Goal: Transaction & Acquisition: Purchase product/service

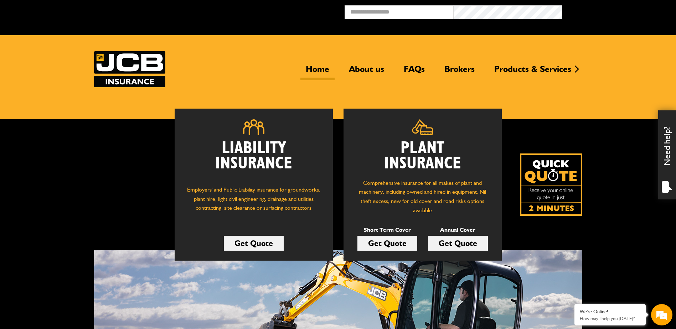
click at [444, 225] on div "Plant Insurance Comprehensive insurance for all makes of plant and machinery, i…" at bounding box center [422, 185] width 158 height 152
click at [454, 238] on link "Get Quote" at bounding box center [458, 243] width 60 height 15
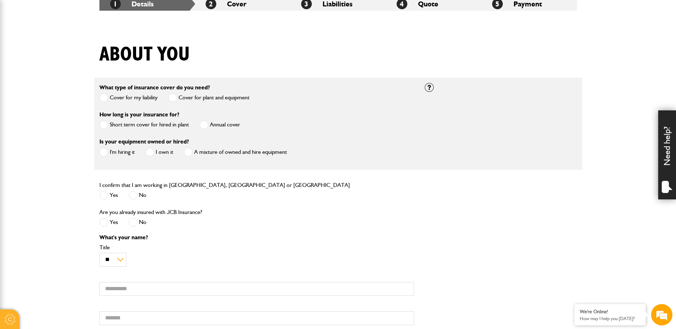
scroll to position [142, 0]
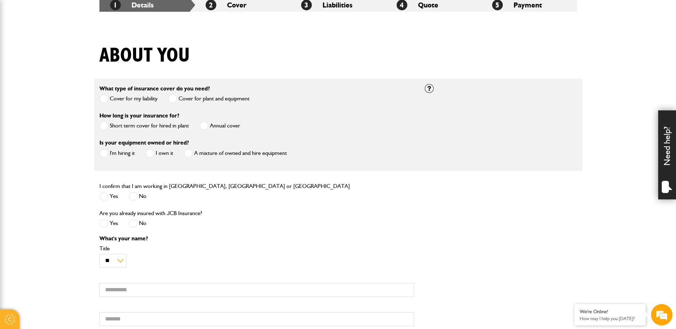
click at [206, 129] on span at bounding box center [203, 125] width 9 height 9
click at [150, 153] on span at bounding box center [149, 153] width 9 height 9
click at [106, 199] on span at bounding box center [103, 196] width 9 height 9
click at [130, 224] on span at bounding box center [133, 223] width 9 height 9
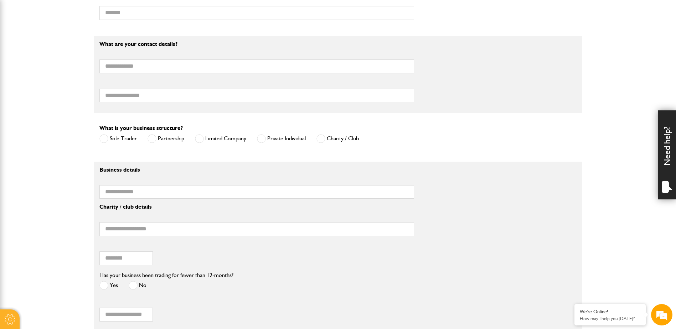
scroll to position [534, 0]
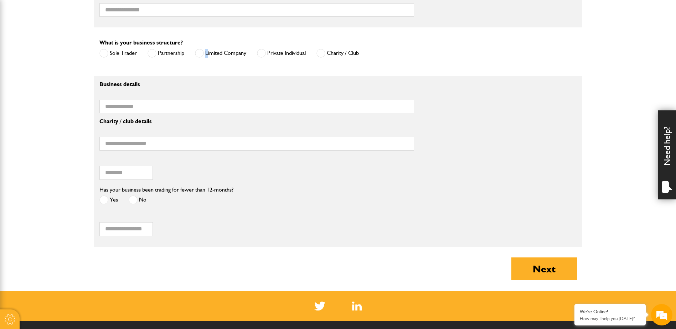
click at [205, 57] on label "Limited Company" at bounding box center [220, 53] width 51 height 9
drag, startPoint x: 205, startPoint y: 57, endPoint x: 197, endPoint y: 57, distance: 8.2
click at [197, 57] on span at bounding box center [199, 53] width 9 height 9
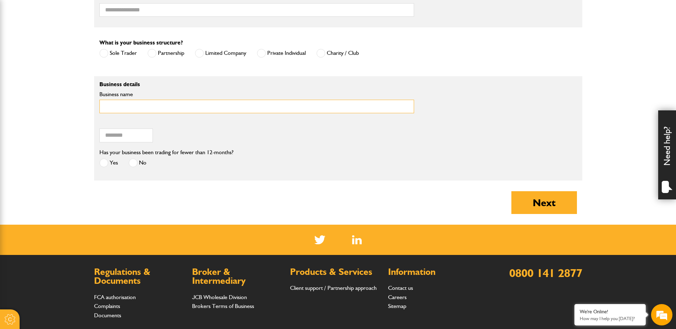
click at [172, 111] on input "Business name" at bounding box center [256, 107] width 314 height 14
type input "**********"
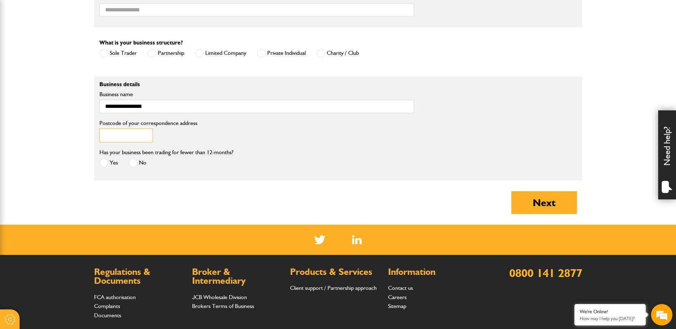
click at [134, 140] on input "Postcode of your correspondence address" at bounding box center [125, 136] width 53 height 14
type input "********"
click at [138, 162] on label "No" at bounding box center [138, 162] width 18 height 9
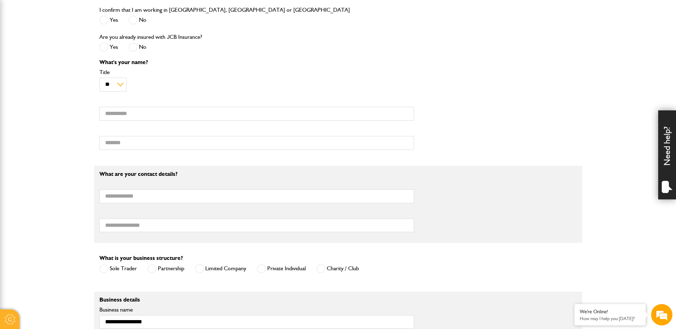
scroll to position [249, 0]
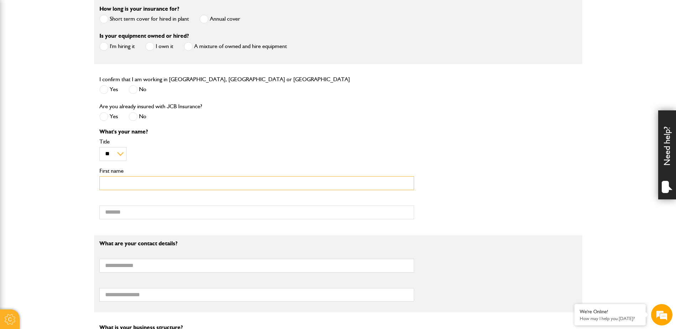
click at [124, 184] on input "First name" at bounding box center [256, 183] width 314 height 14
type input "******"
type input "********"
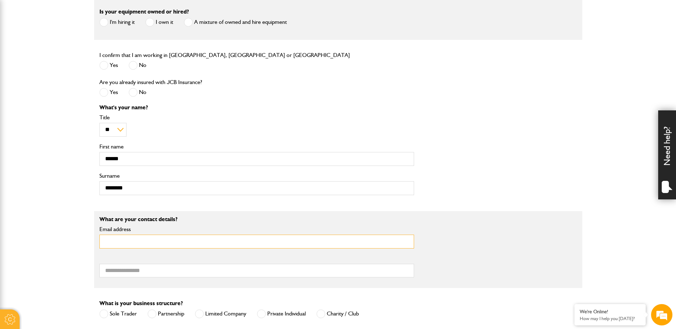
scroll to position [321, 0]
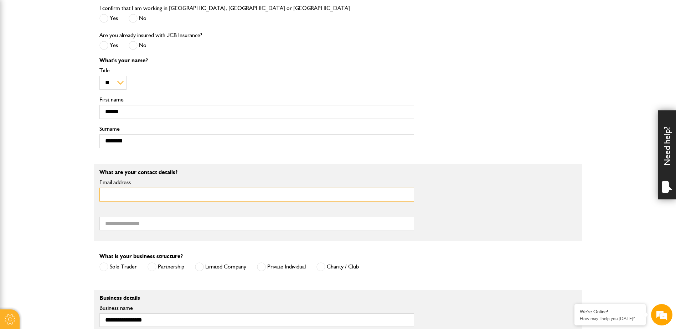
click at [148, 196] on input "Email address" at bounding box center [256, 195] width 314 height 14
type input "**********"
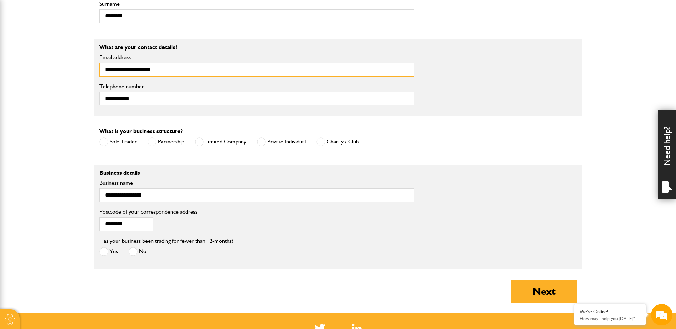
scroll to position [463, 0]
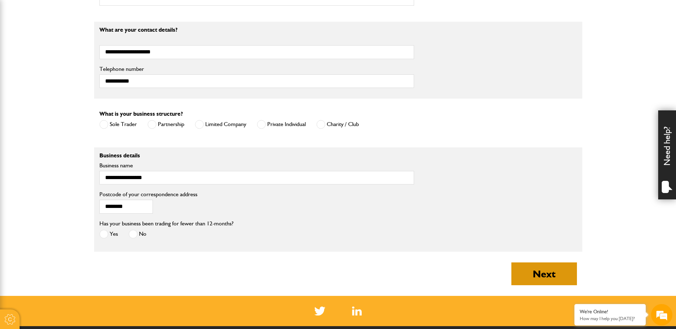
click at [532, 276] on button "Next" at bounding box center [544, 273] width 66 height 23
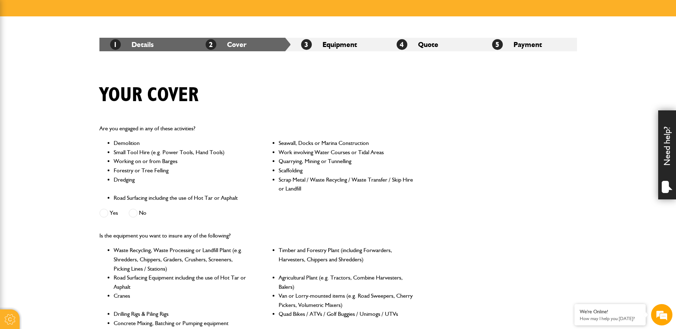
scroll to position [107, 0]
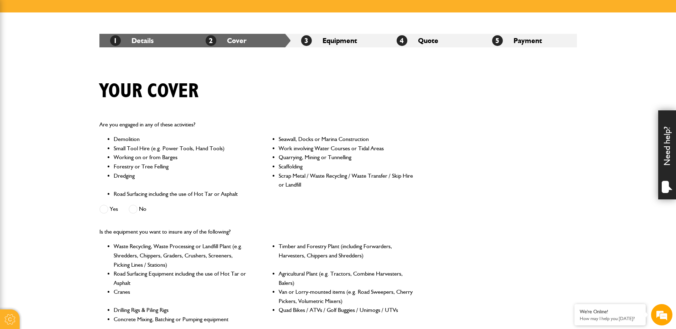
click at [137, 209] on span at bounding box center [133, 209] width 9 height 9
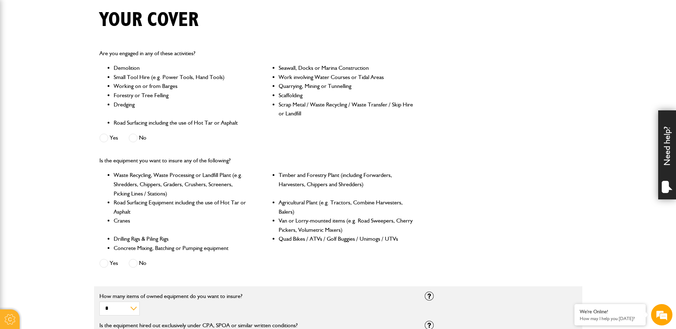
click at [109, 265] on label "Yes" at bounding box center [108, 263] width 19 height 9
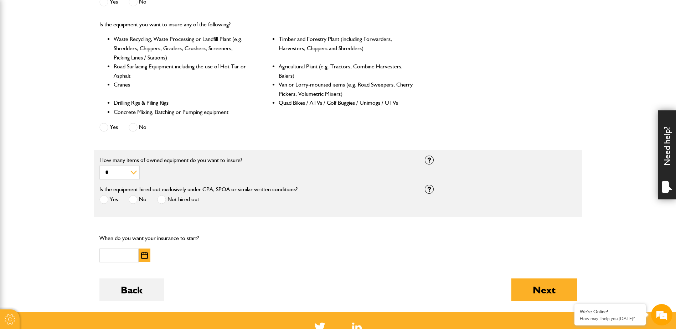
scroll to position [321, 0]
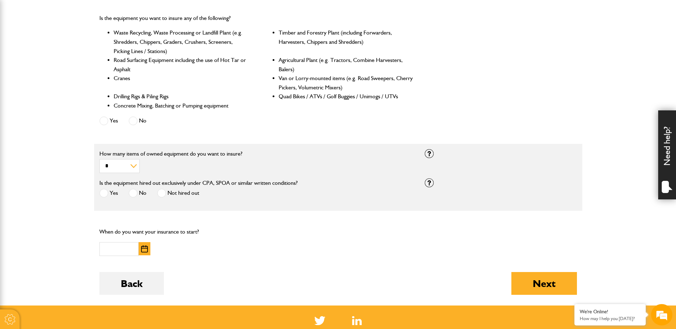
click at [135, 196] on span at bounding box center [133, 193] width 9 height 9
click at [136, 250] on input "text" at bounding box center [118, 249] width 39 height 14
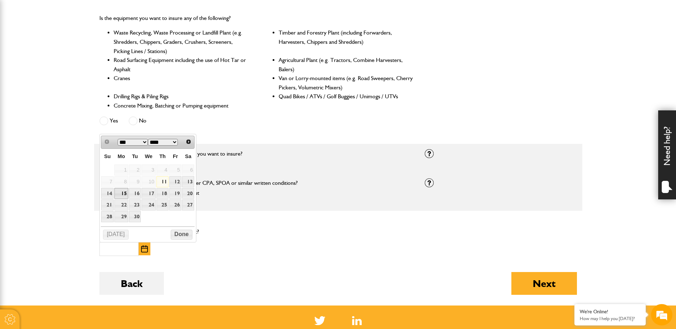
click at [119, 197] on link "15" at bounding box center [121, 193] width 14 height 11
type input "**********"
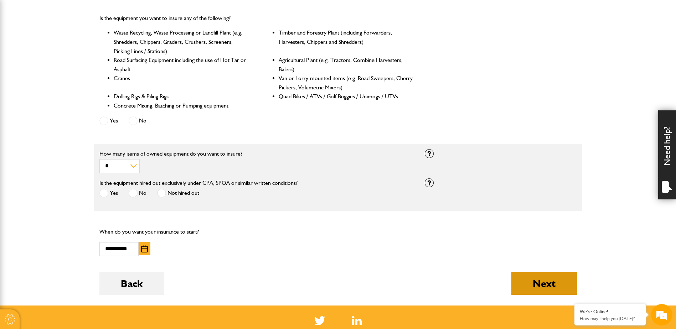
click at [536, 282] on button "Next" at bounding box center [544, 283] width 66 height 23
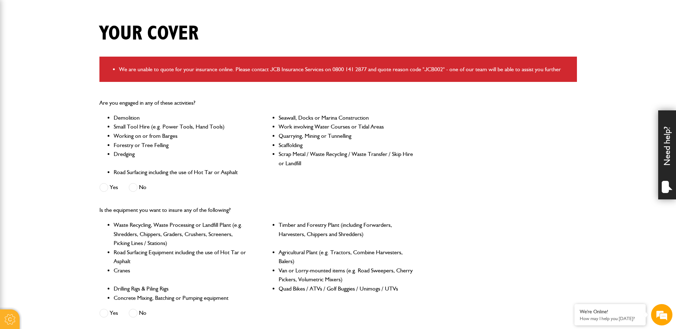
scroll to position [178, 0]
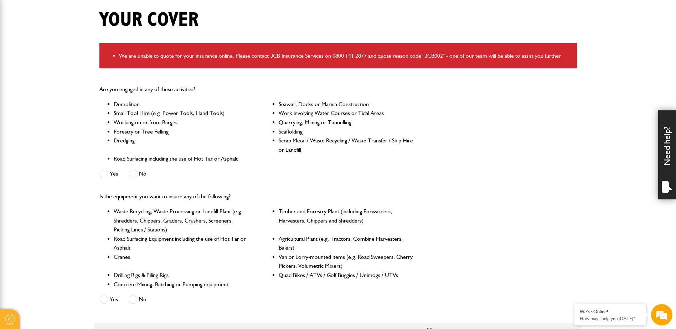
click at [134, 300] on span at bounding box center [133, 299] width 9 height 9
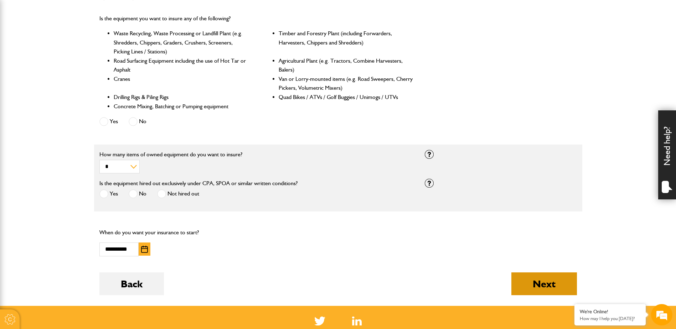
click at [534, 289] on button "Next" at bounding box center [544, 283] width 66 height 23
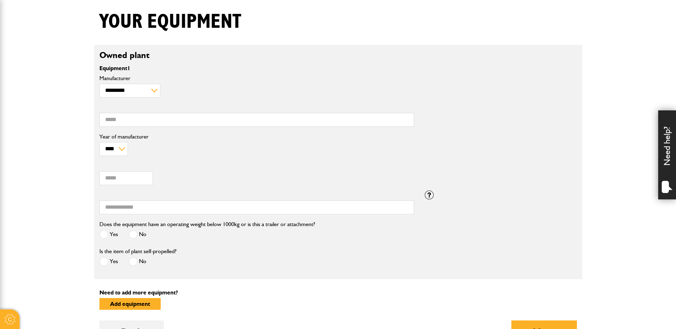
scroll to position [178, 0]
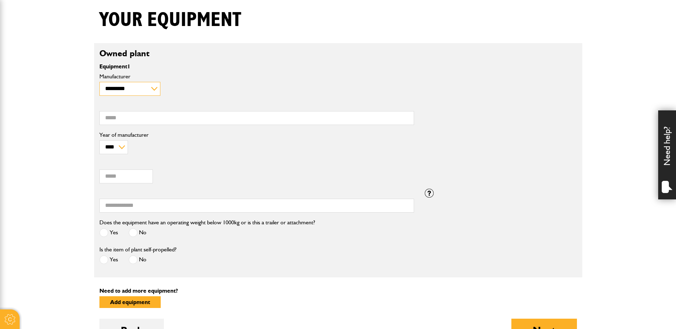
click at [124, 84] on select "**********" at bounding box center [129, 89] width 61 height 14
click at [202, 72] on div "**********" at bounding box center [256, 115] width 325 height 87
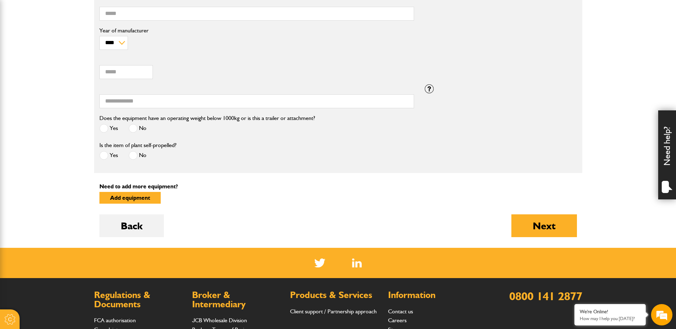
scroll to position [356, 0]
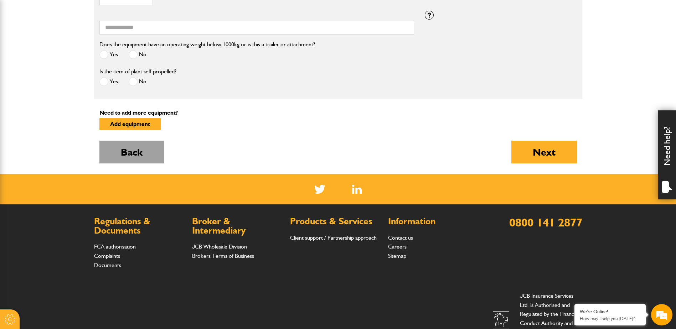
click at [131, 147] on button "Back" at bounding box center [131, 152] width 64 height 23
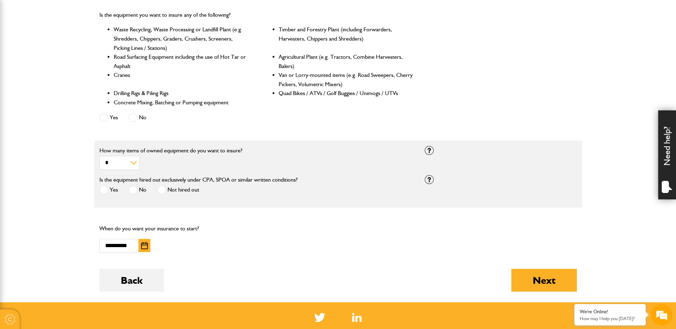
scroll to position [321, 0]
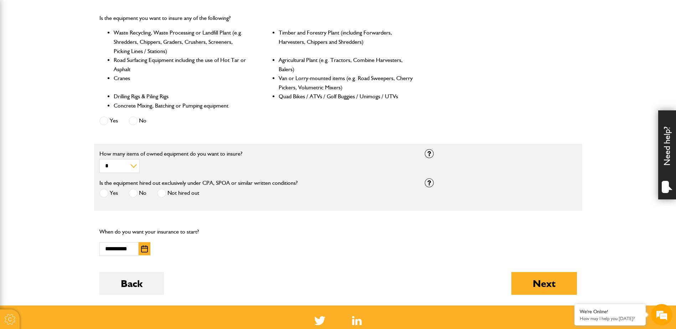
drag, startPoint x: 108, startPoint y: 121, endPoint x: 160, endPoint y: 133, distance: 52.9
click at [108, 121] on label "Yes" at bounding box center [108, 120] width 19 height 9
click at [100, 123] on span at bounding box center [103, 120] width 9 height 9
click at [522, 284] on button "Next" at bounding box center [544, 283] width 66 height 23
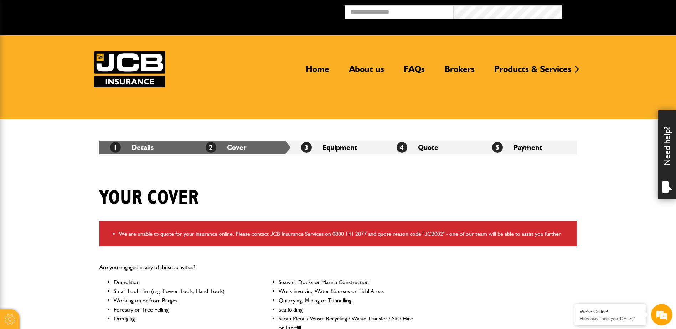
click at [440, 232] on li "We are unable to quote for your insurance online. Please contact JCB Insurance …" at bounding box center [345, 233] width 452 height 9
drag, startPoint x: 444, startPoint y: 233, endPoint x: 332, endPoint y: 234, distance: 112.2
click at [332, 234] on li "We are unable to quote for your insurance online. Please contact JCB Insurance …" at bounding box center [345, 233] width 452 height 9
drag, startPoint x: 332, startPoint y: 234, endPoint x: 343, endPoint y: 232, distance: 10.9
copy li "0800 141 2877 and quote reason code "JCB002""
